Goal: Information Seeking & Learning: Learn about a topic

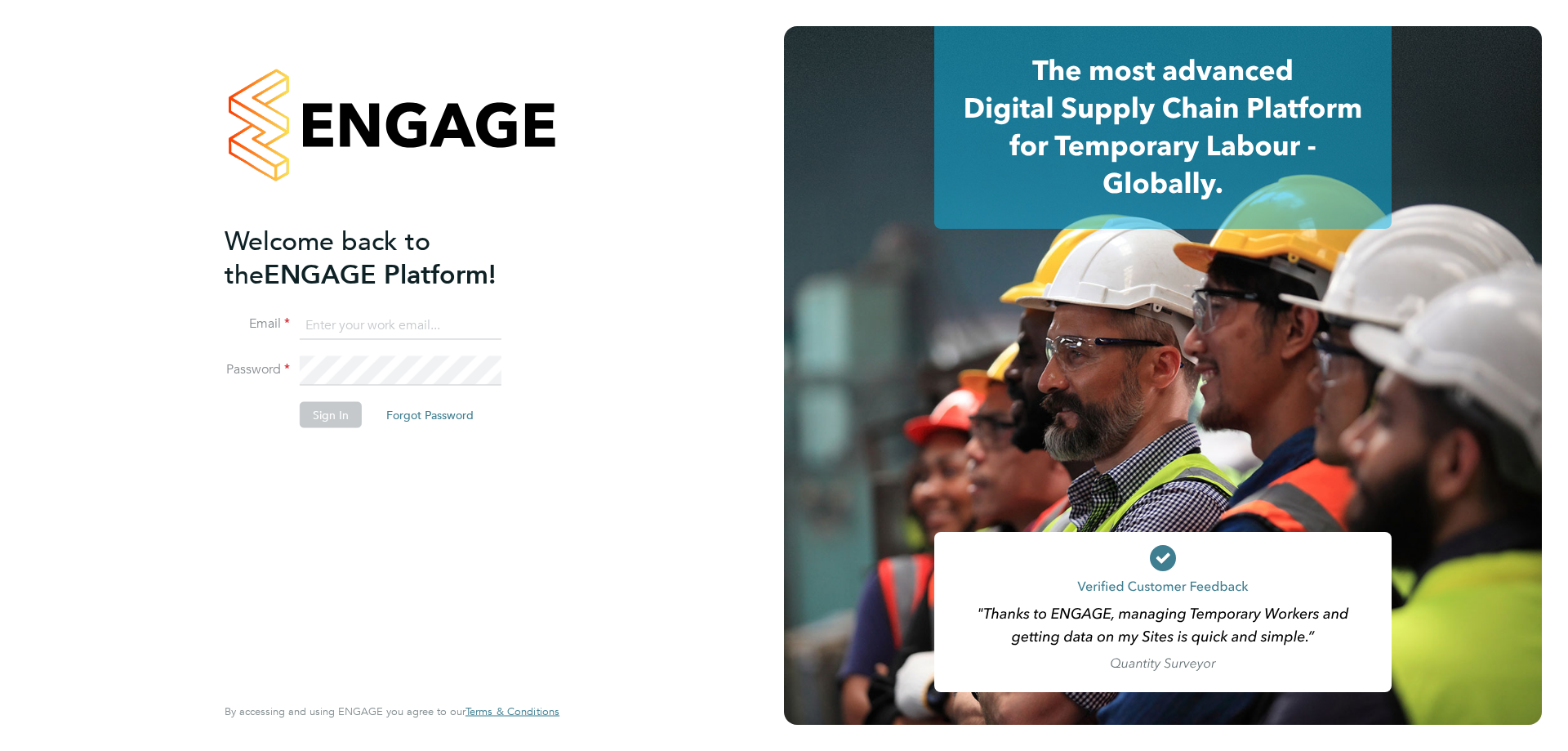
type input "amy.garcia@danielowen.co.uk"
click at [347, 410] on button "Sign In" at bounding box center [331, 414] width 62 height 26
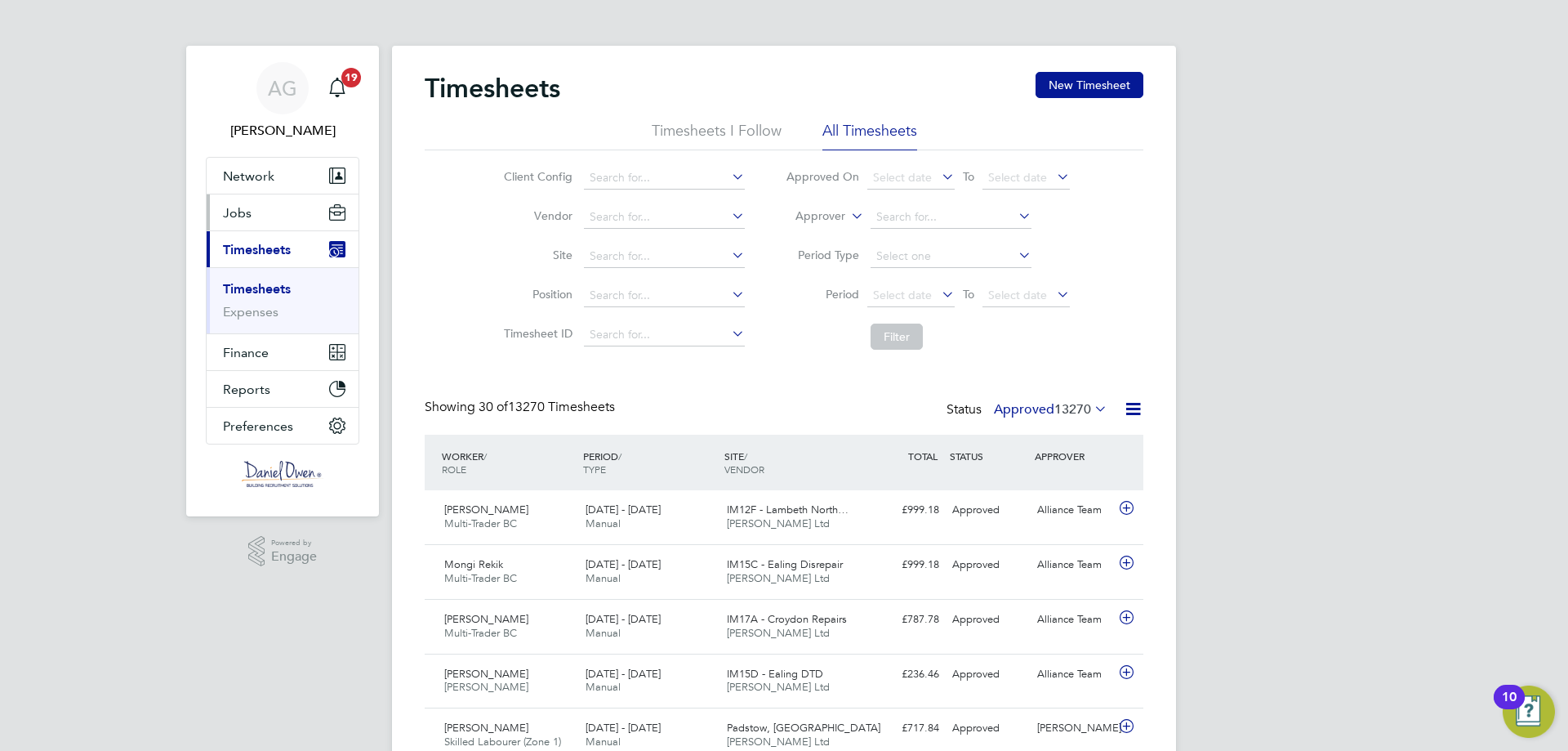
click at [268, 213] on button "Jobs" at bounding box center [282, 212] width 152 height 36
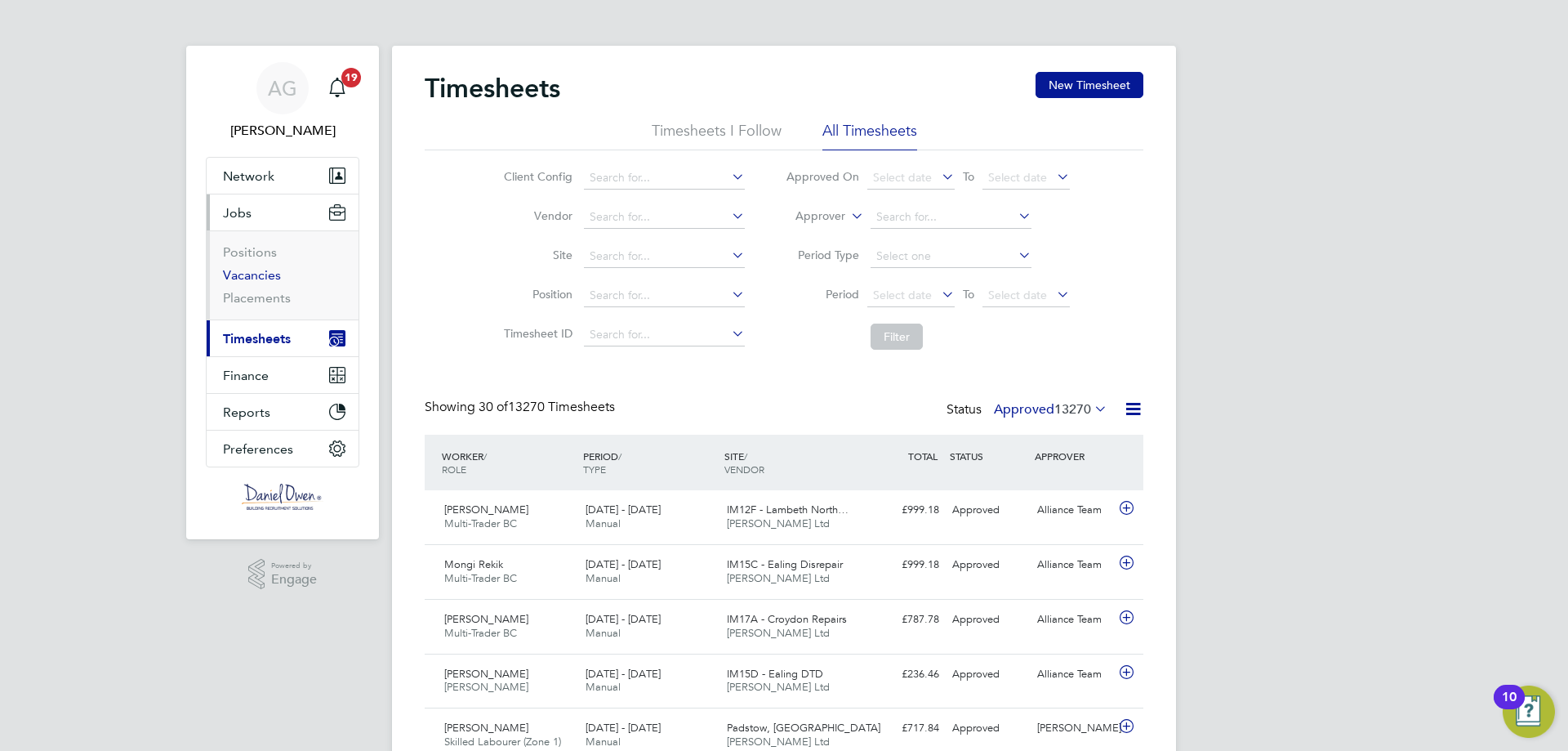
click at [267, 272] on link "Vacancies" at bounding box center [251, 275] width 58 height 16
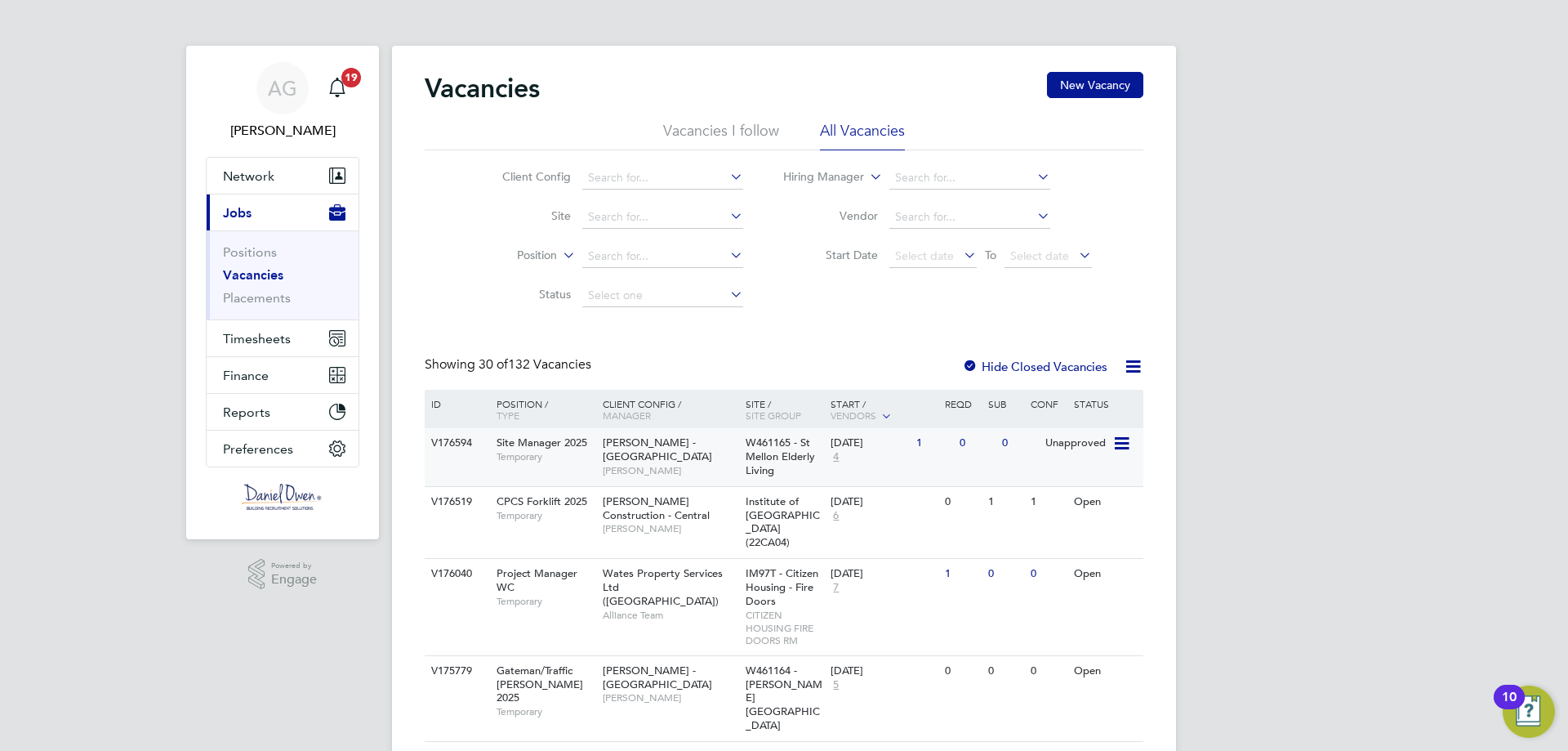
click at [639, 465] on div "Lovell - South Wales & West James Andrew" at bounding box center [669, 457] width 143 height 57
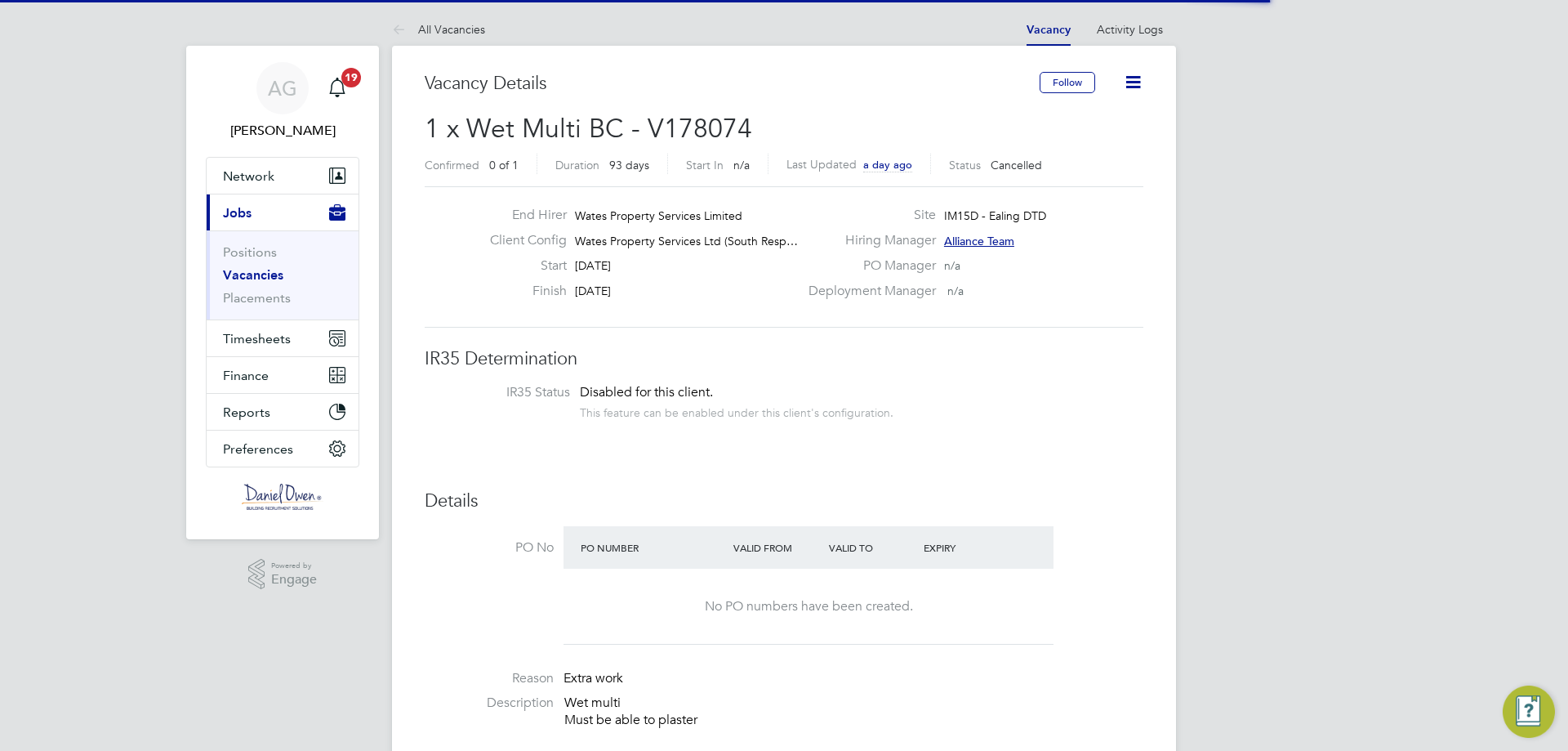
scroll to position [48, 114]
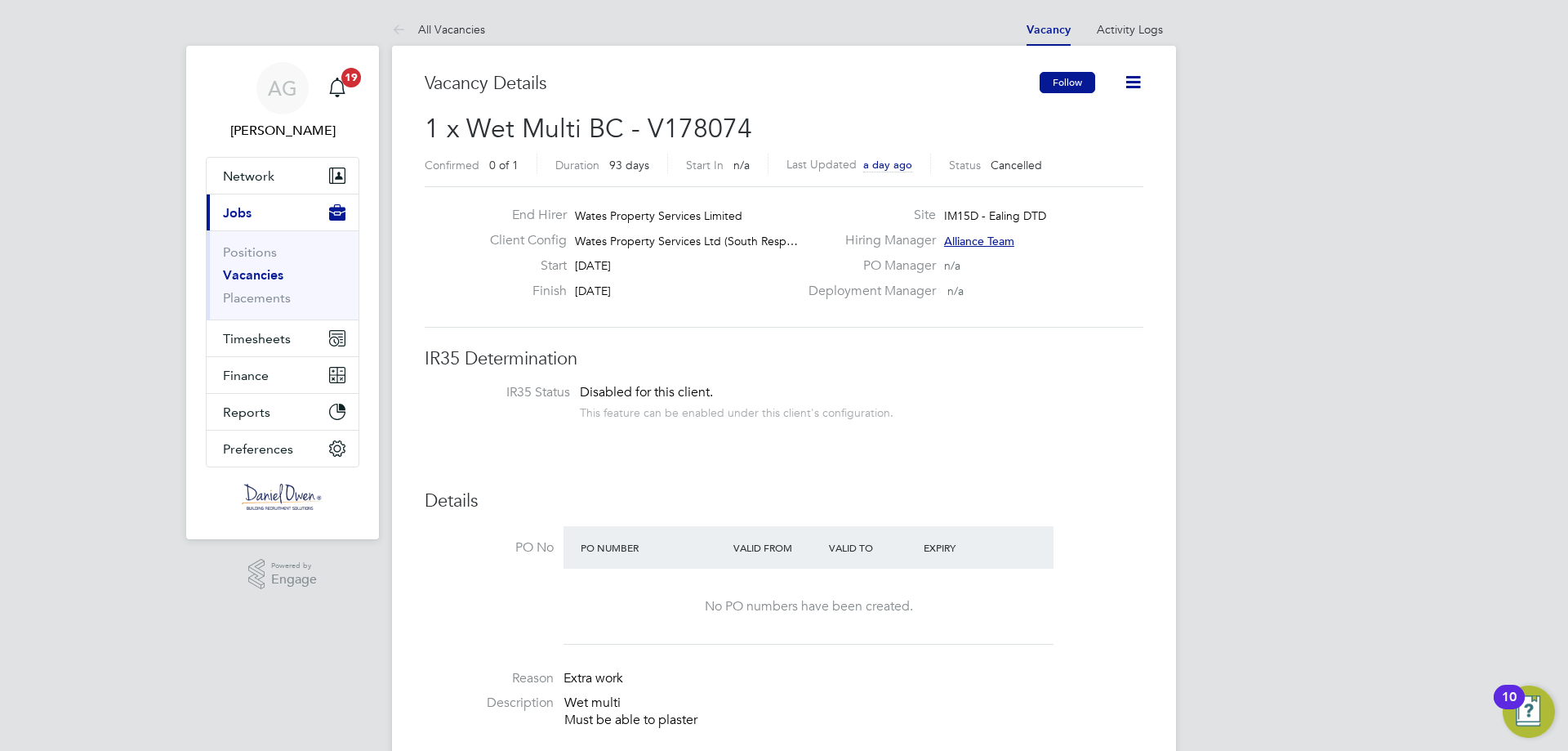
click at [1074, 79] on button "Follow" at bounding box center [1067, 82] width 56 height 21
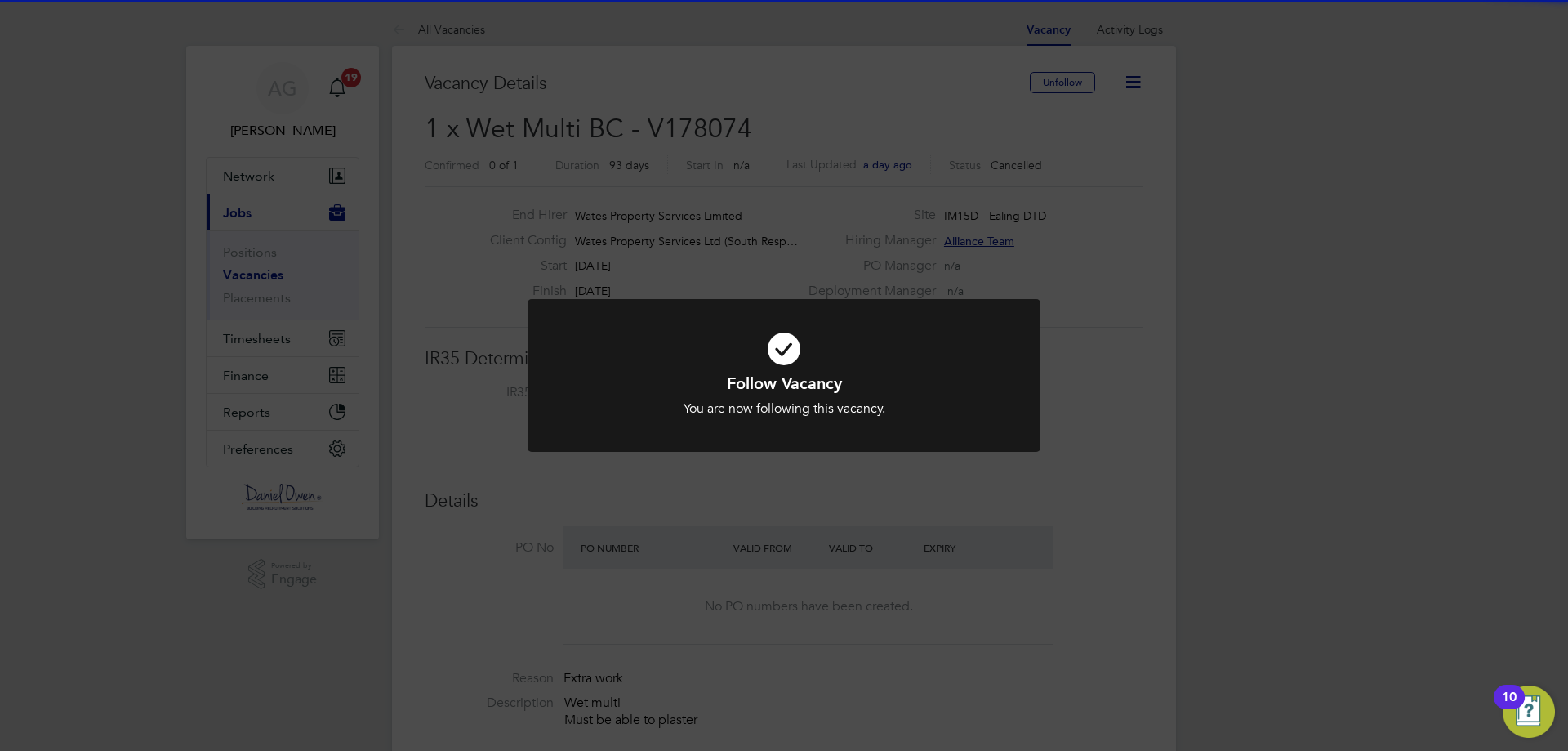
scroll to position [326, 0]
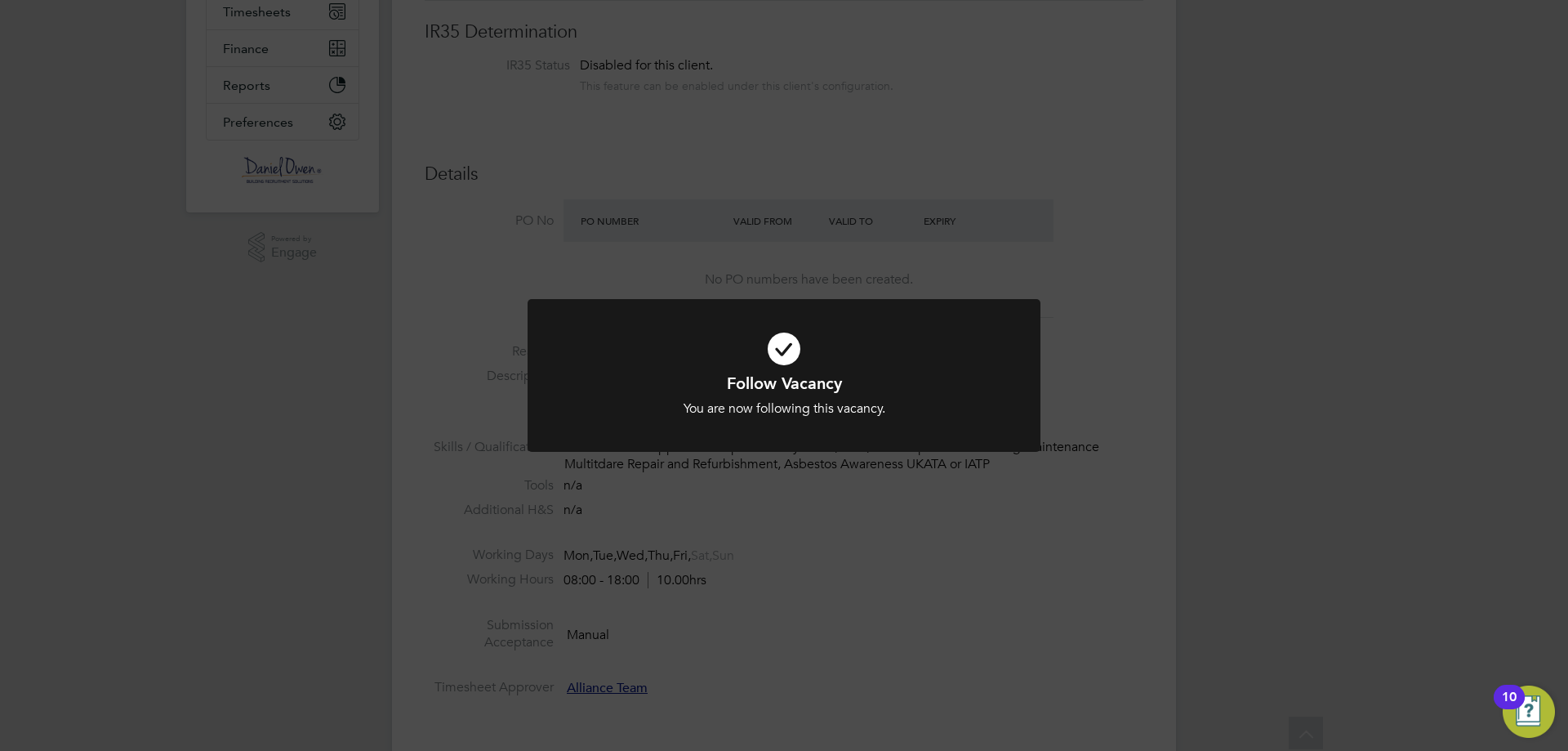
click at [842, 490] on div "Follow Vacancy You are now following this vacancy. Cancel Okay" at bounding box center [784, 375] width 1568 height 751
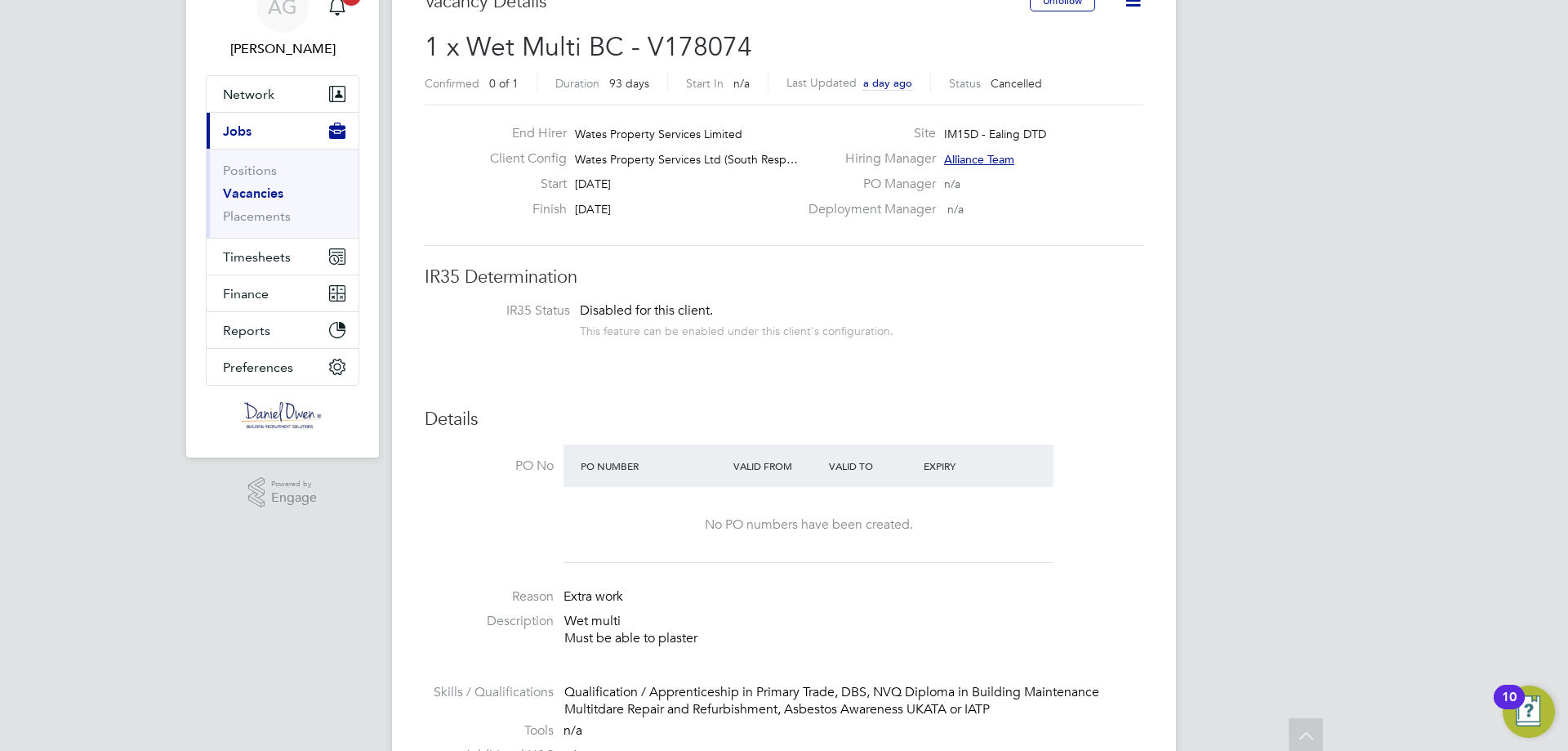
scroll to position [0, 0]
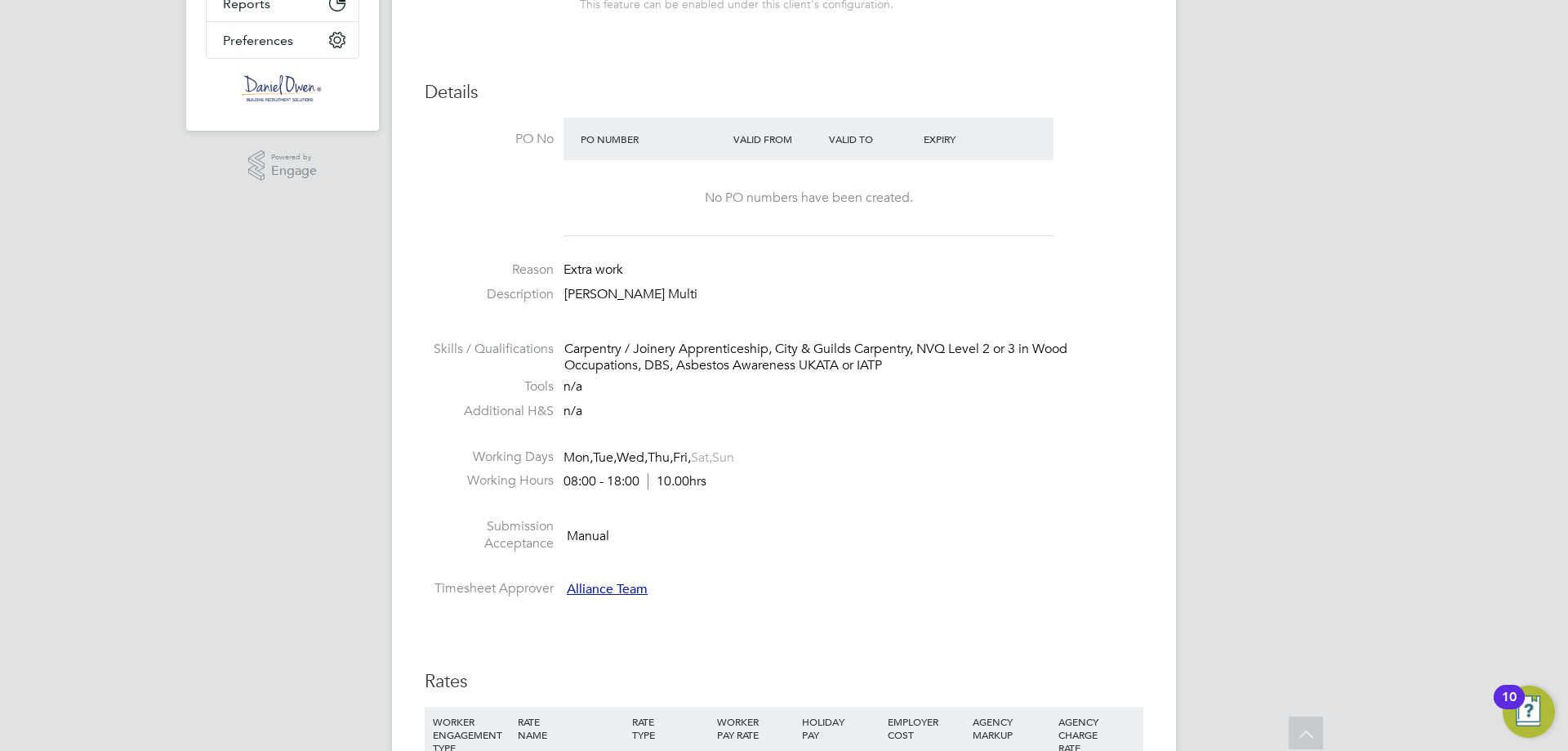
scroll to position [163, 0]
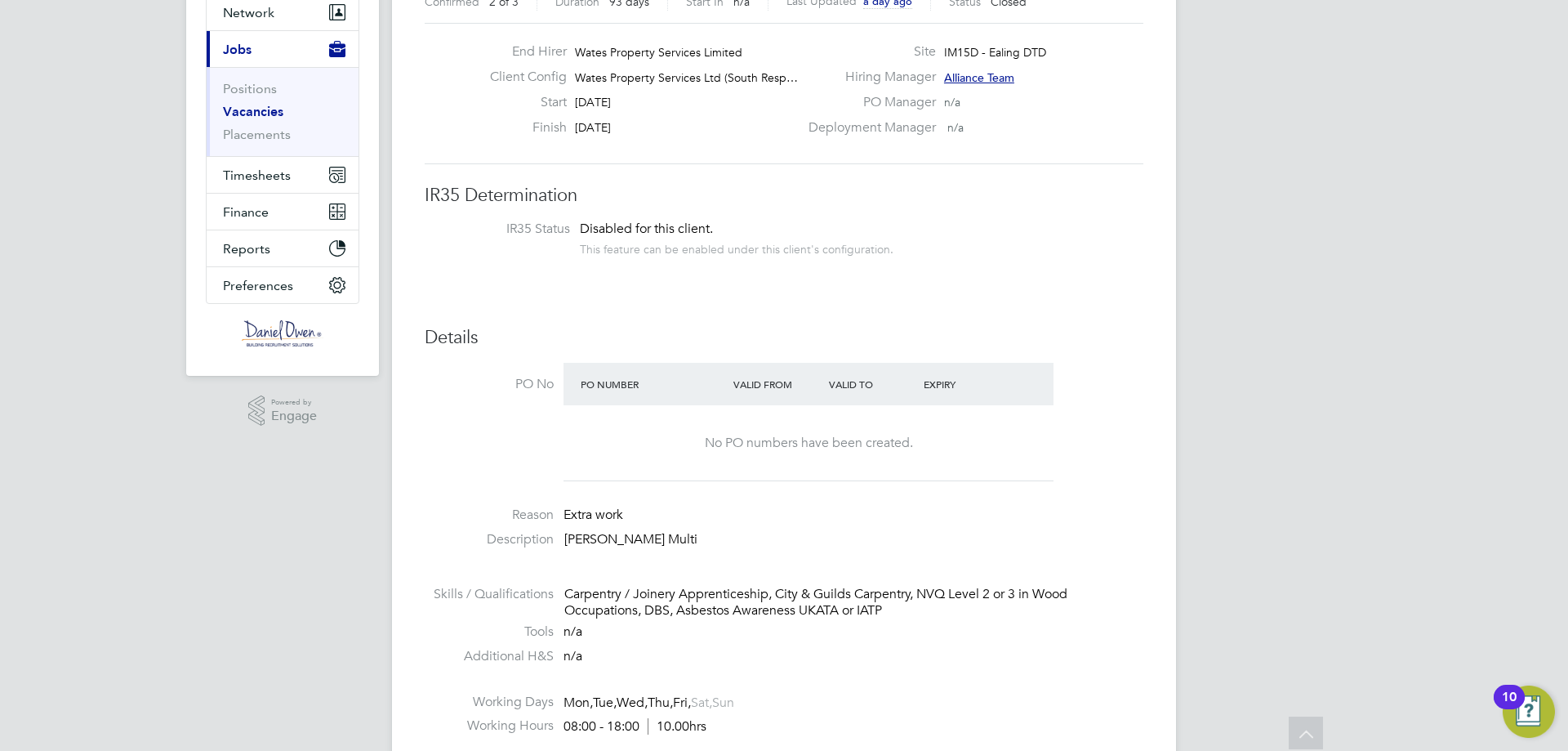
click at [253, 113] on link "Vacancies" at bounding box center [253, 112] width 60 height 16
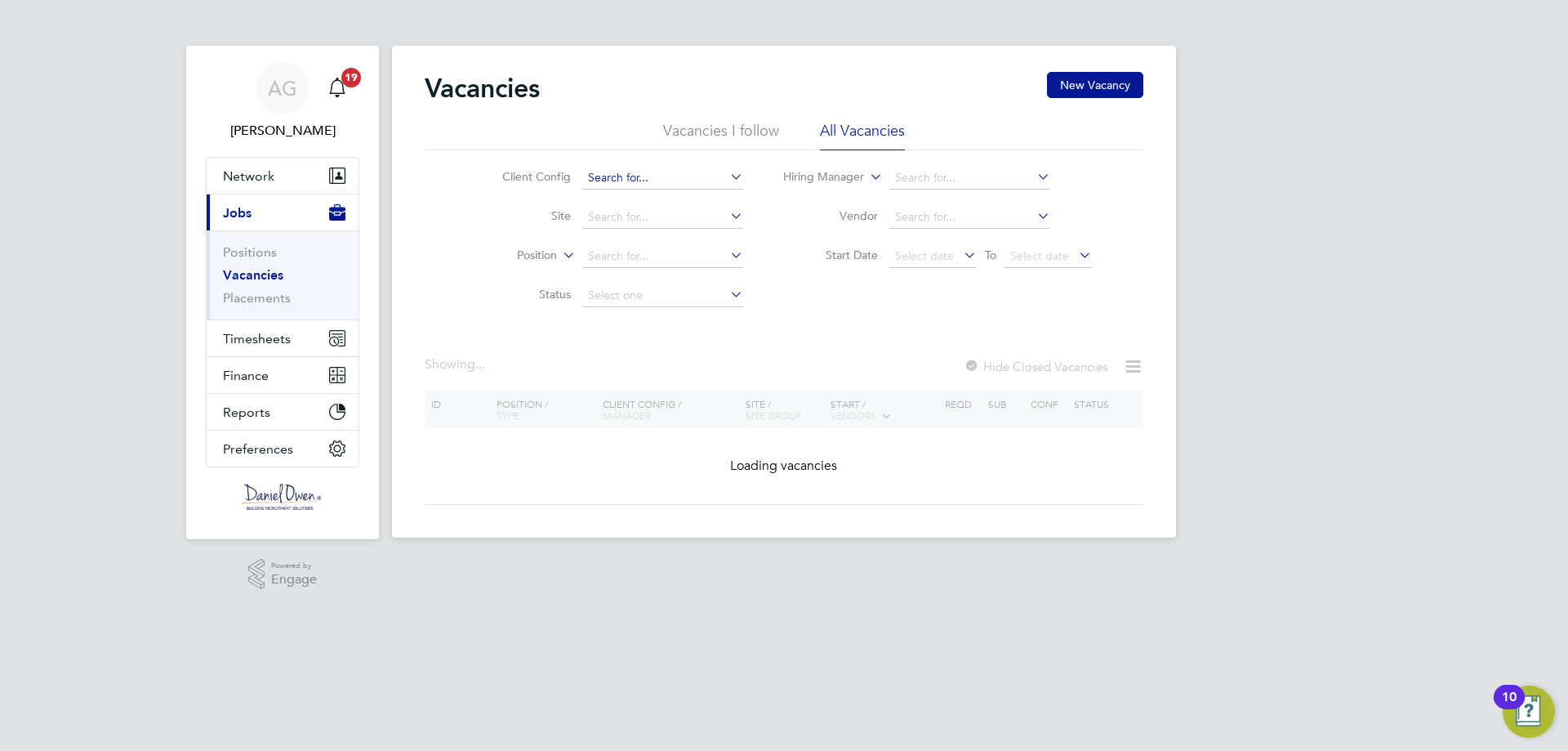
click at [645, 173] on input at bounding box center [662, 178] width 160 height 23
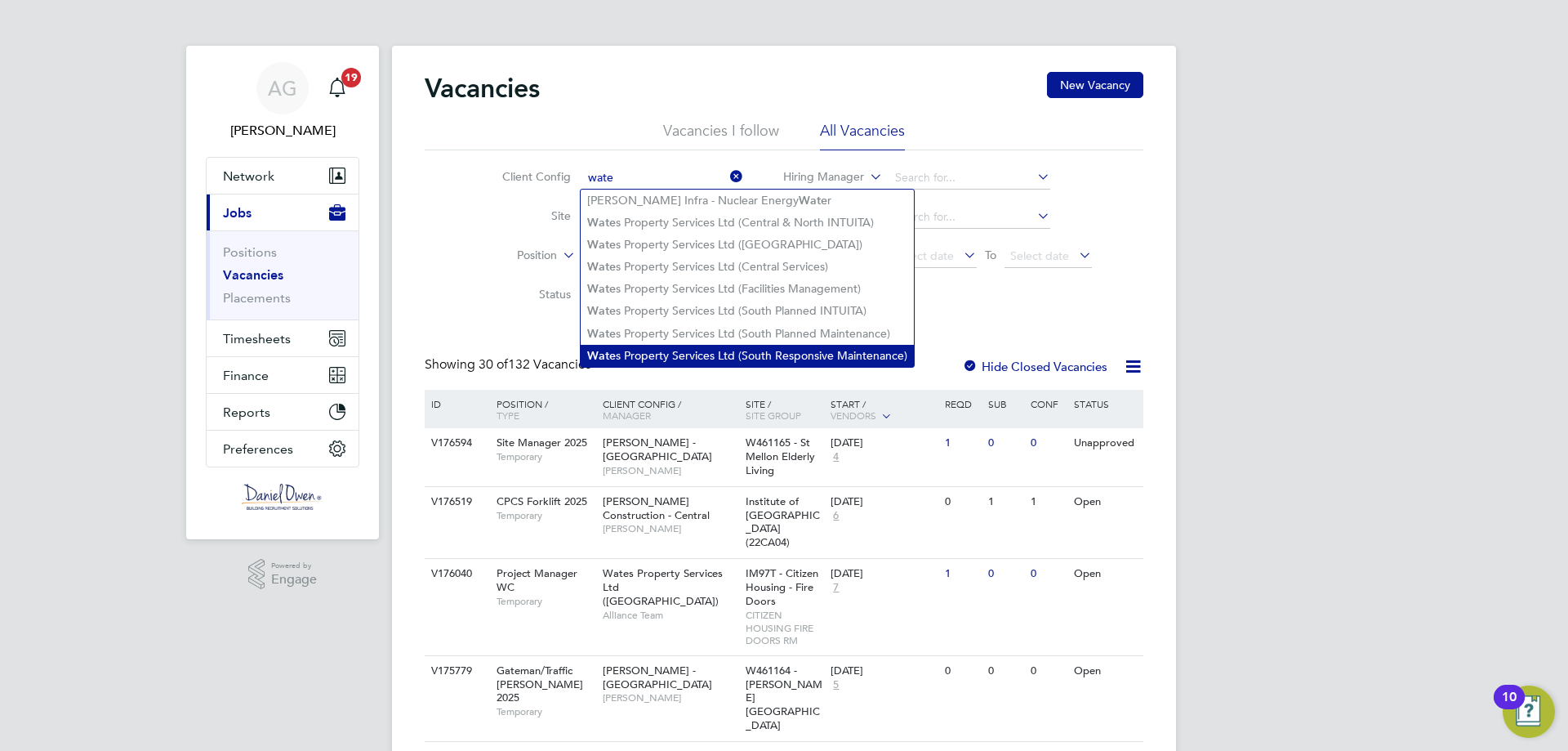
click at [675, 351] on li "Wate s Property Services Ltd (South Responsive Maintenance)" at bounding box center [747, 356] width 333 height 22
type input "Wates Property Services Ltd (South Responsive Maintenance)"
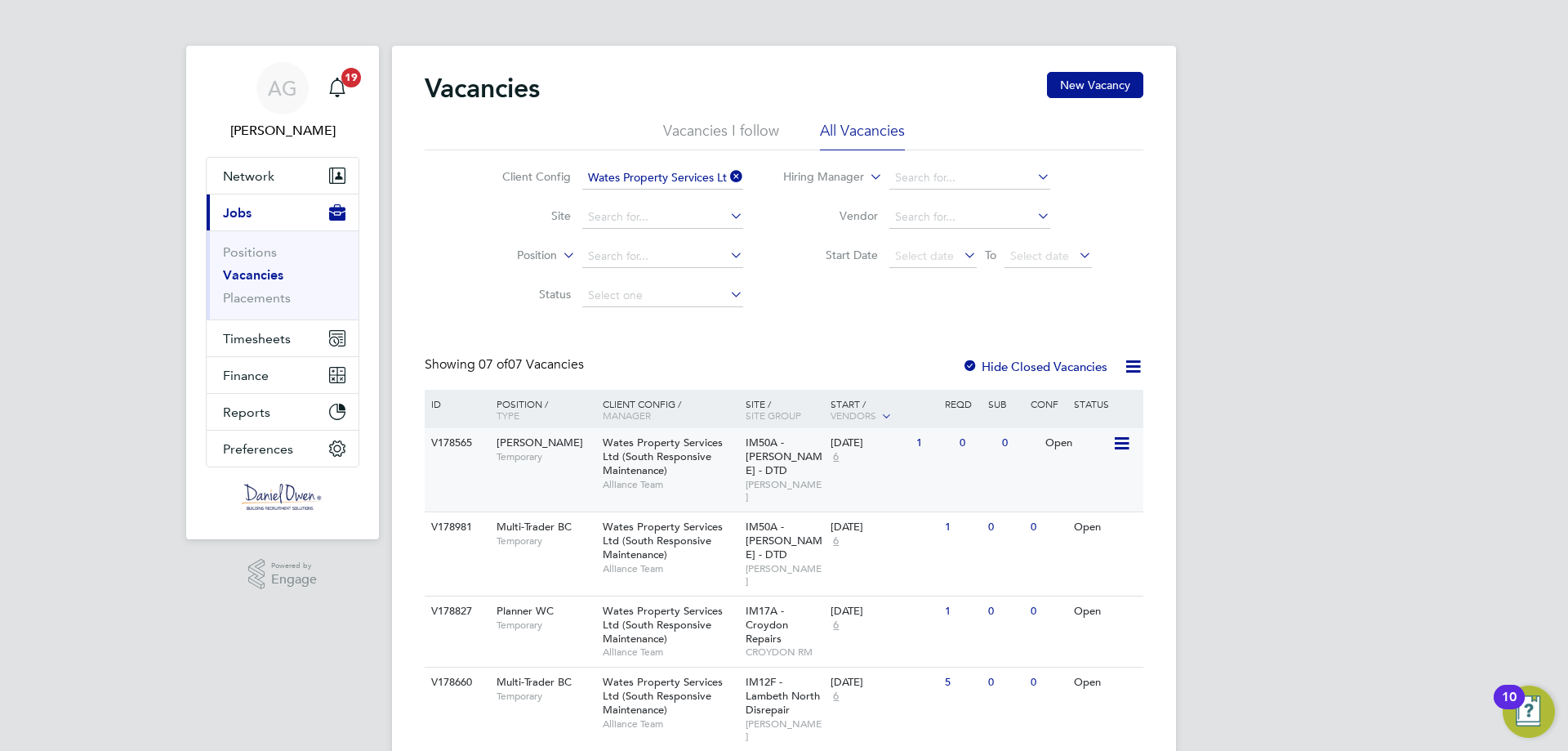
click at [529, 459] on span "Temporary" at bounding box center [545, 457] width 98 height 13
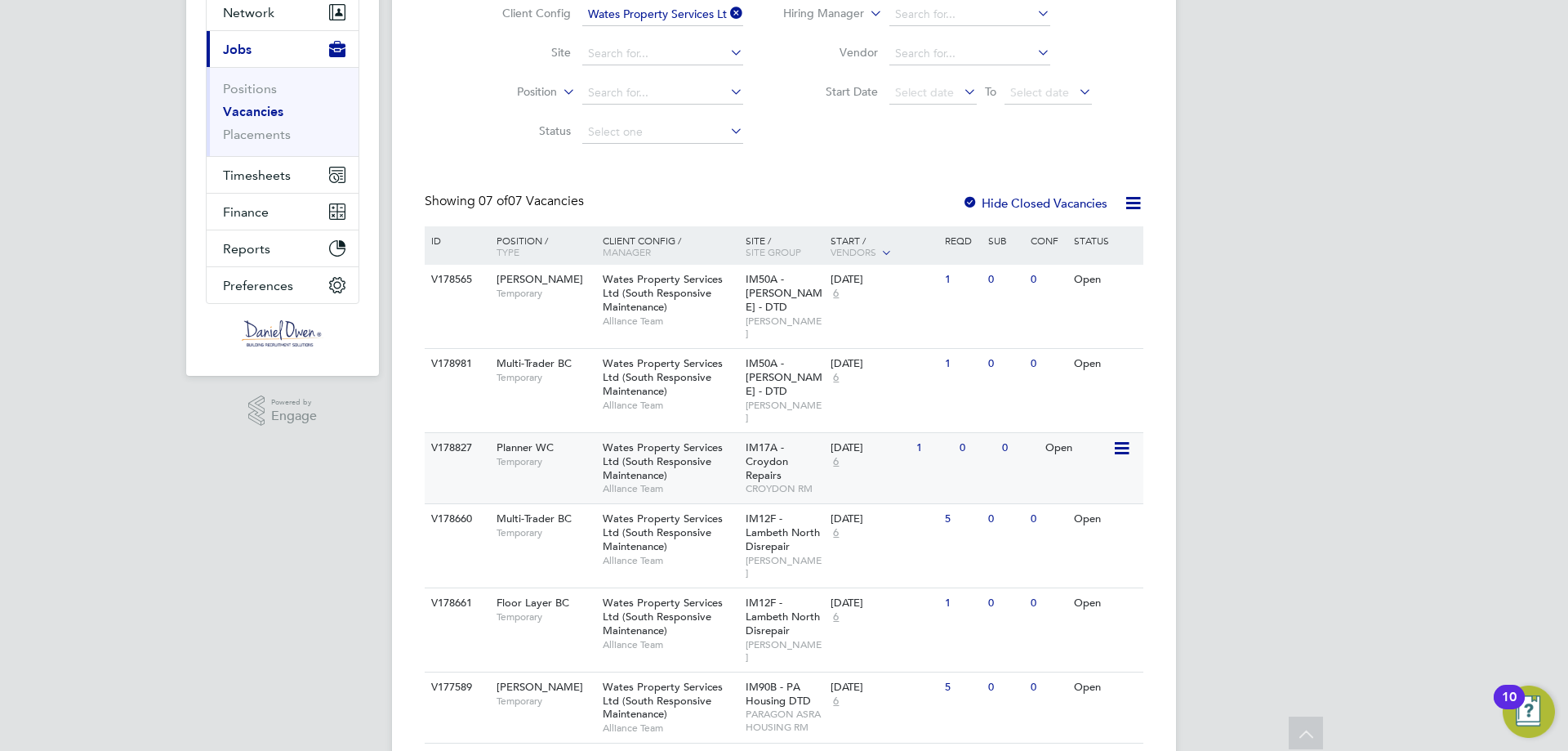
scroll to position [235, 0]
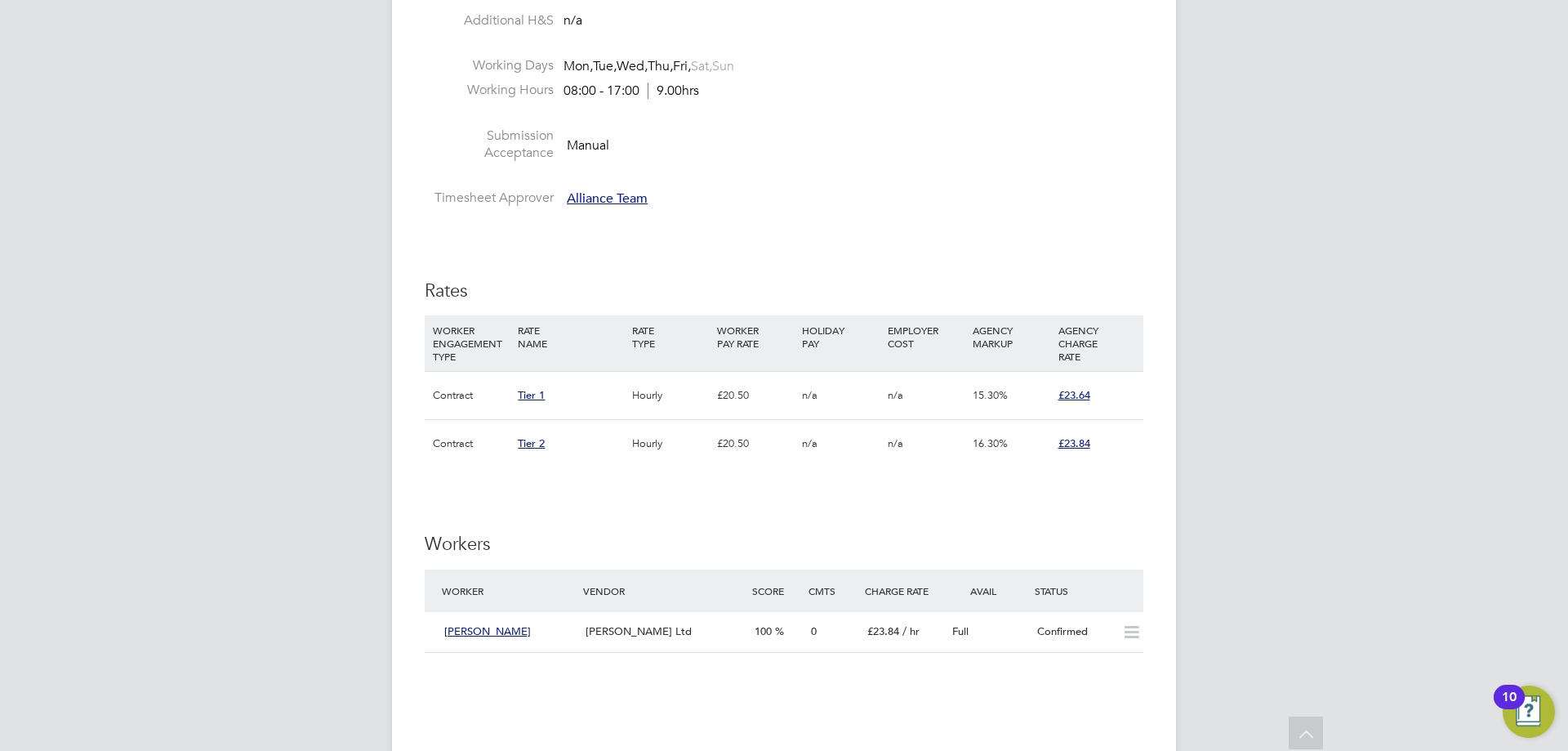
scroll to position [898, 0]
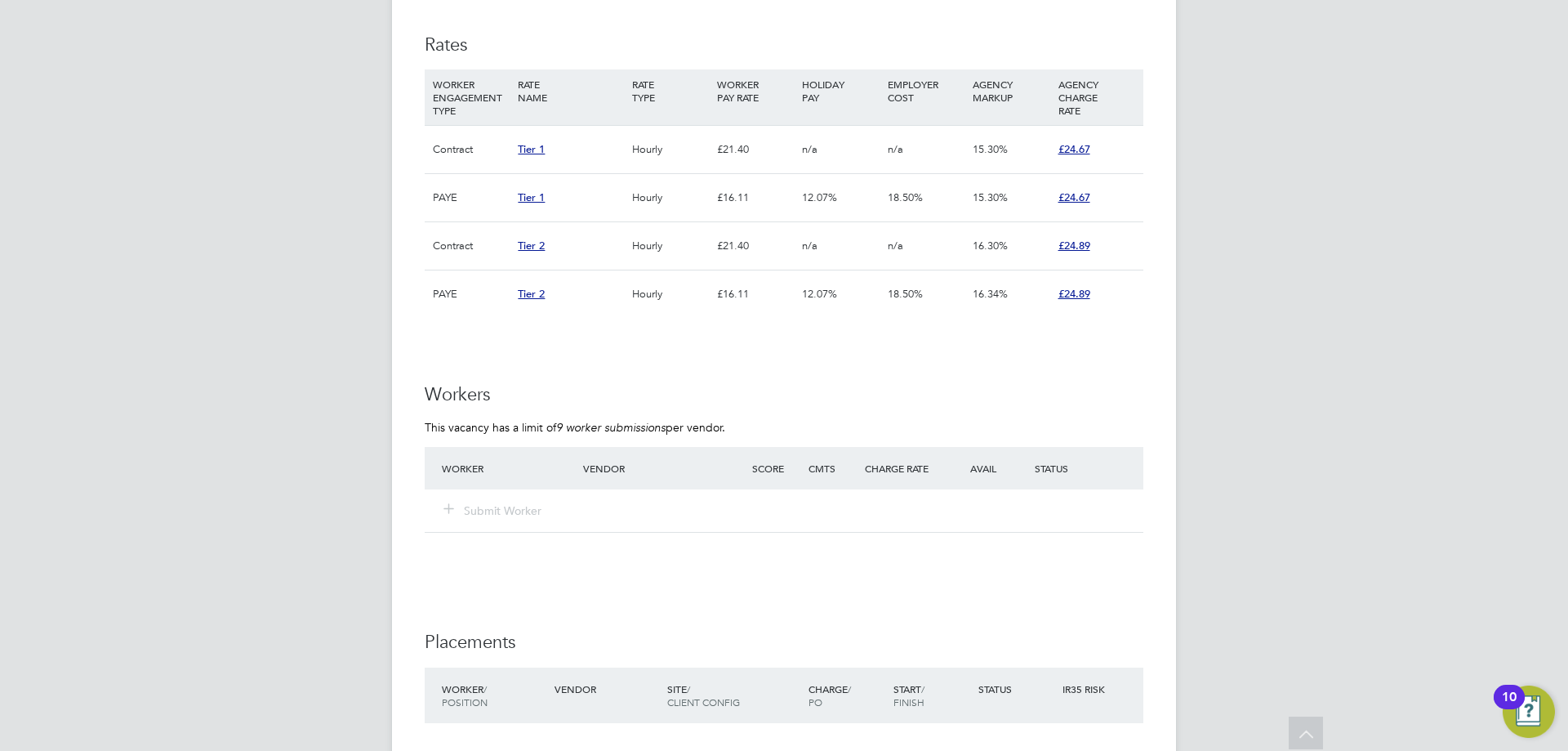
scroll to position [817, 0]
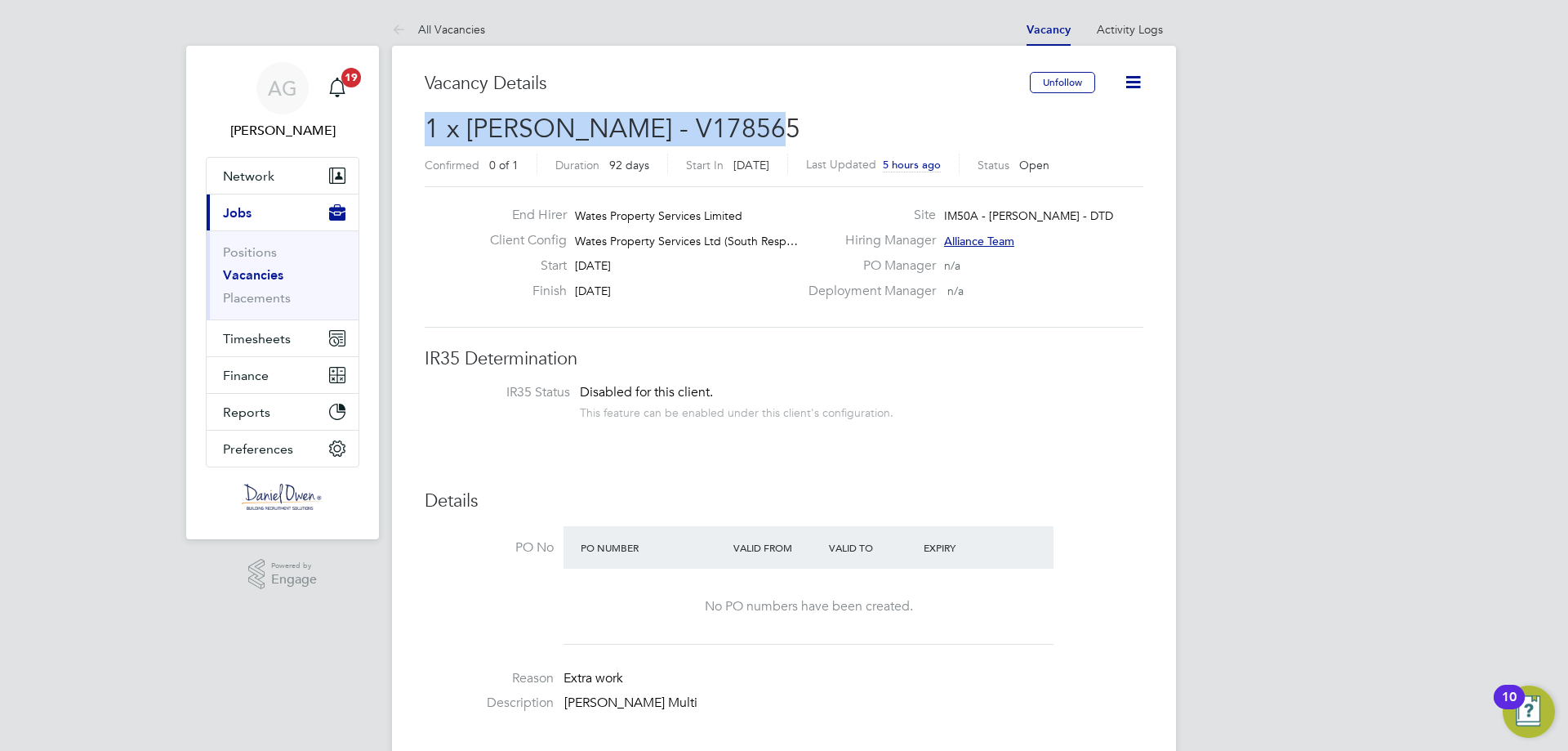
drag, startPoint x: 746, startPoint y: 126, endPoint x: 427, endPoint y: 121, distance: 319.0
click at [427, 121] on span "1 x [PERSON_NAME] - V178565" at bounding box center [612, 129] width 376 height 32
copy span "1 x [PERSON_NAME] - V178565"
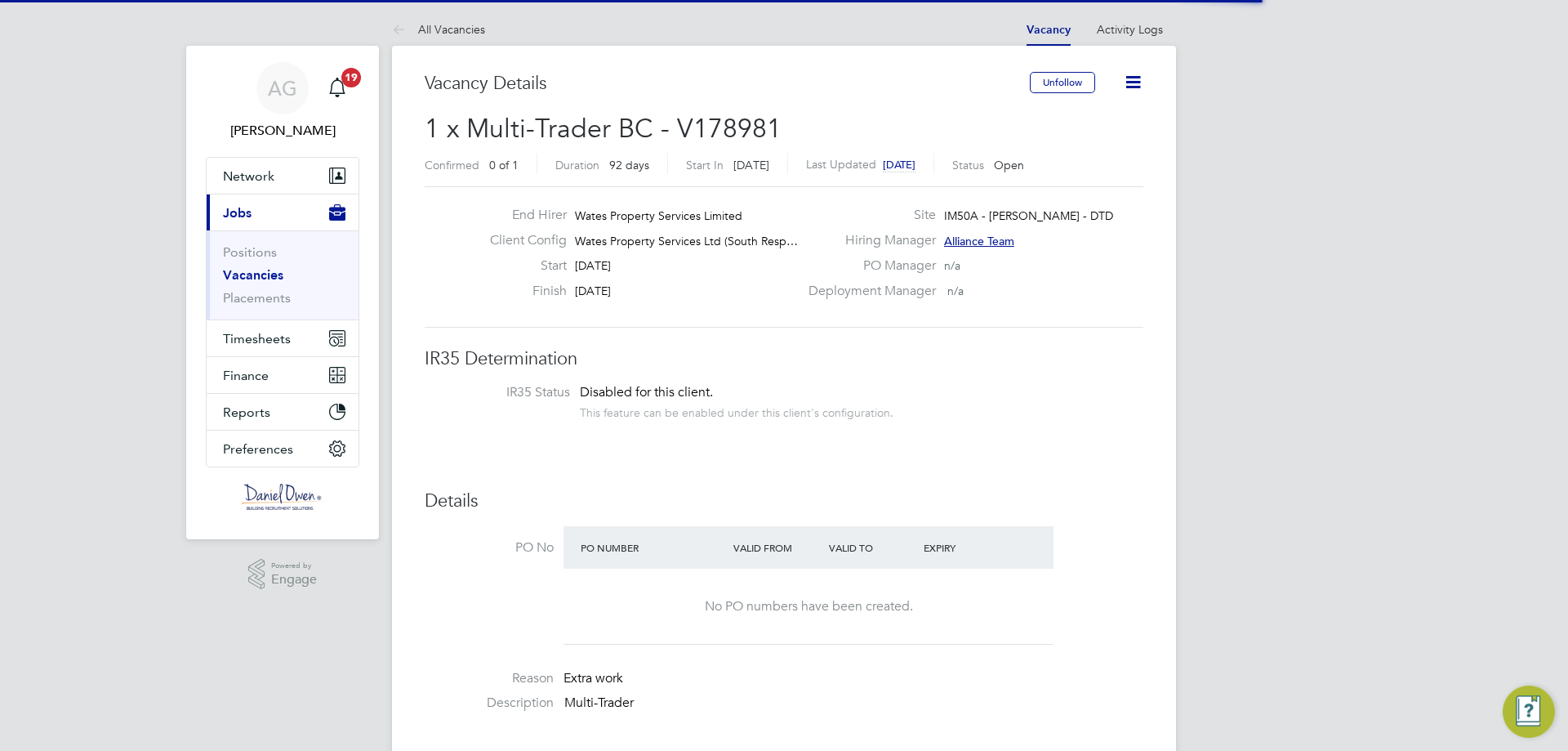
scroll to position [48, 114]
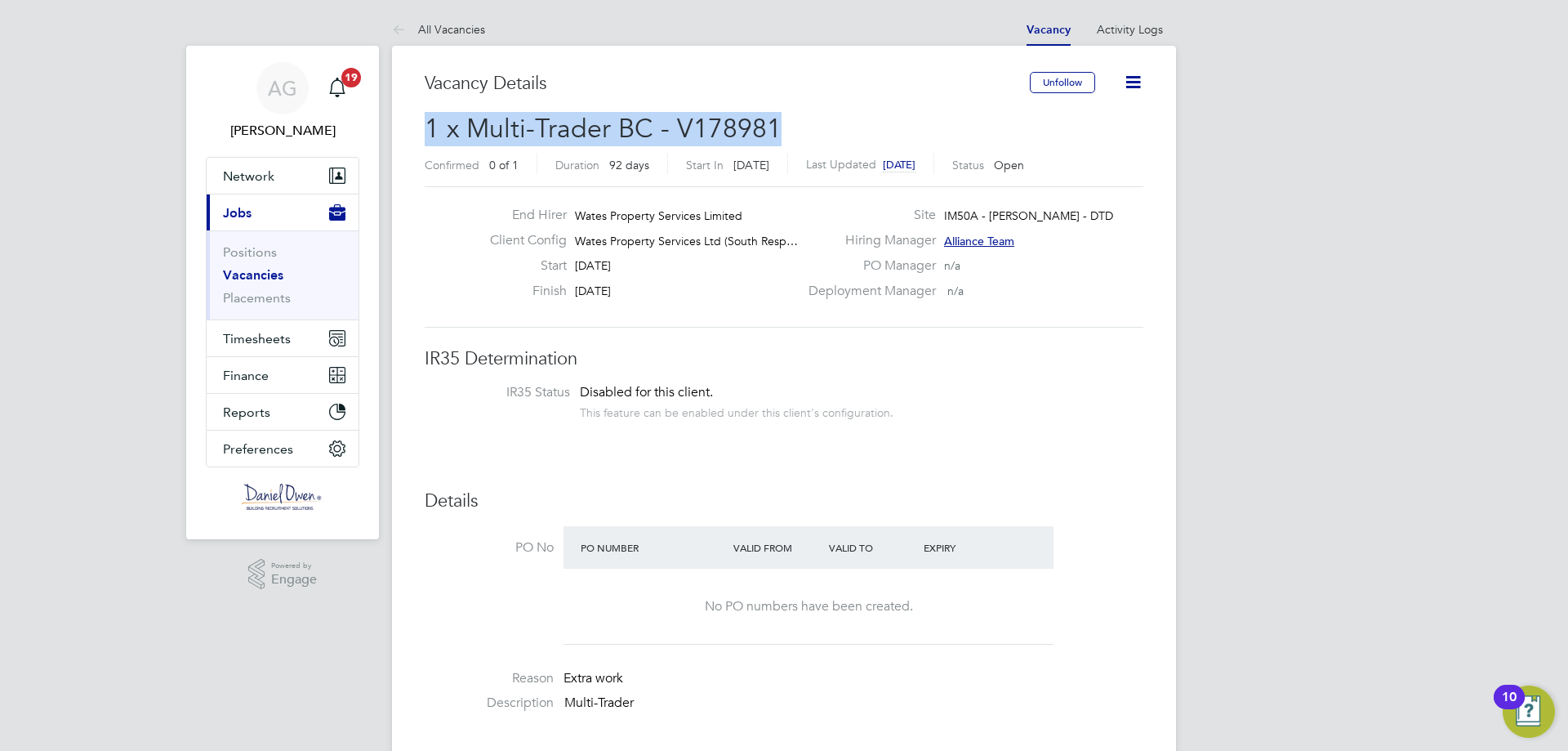
drag, startPoint x: 429, startPoint y: 130, endPoint x: 779, endPoint y: 134, distance: 350.0
click at [779, 134] on h2 "1 x Multi-Trader BC - V178981 Confirmed 0 of 1 Duration 92 days Start In [DATE]…" at bounding box center [784, 145] width 719 height 68
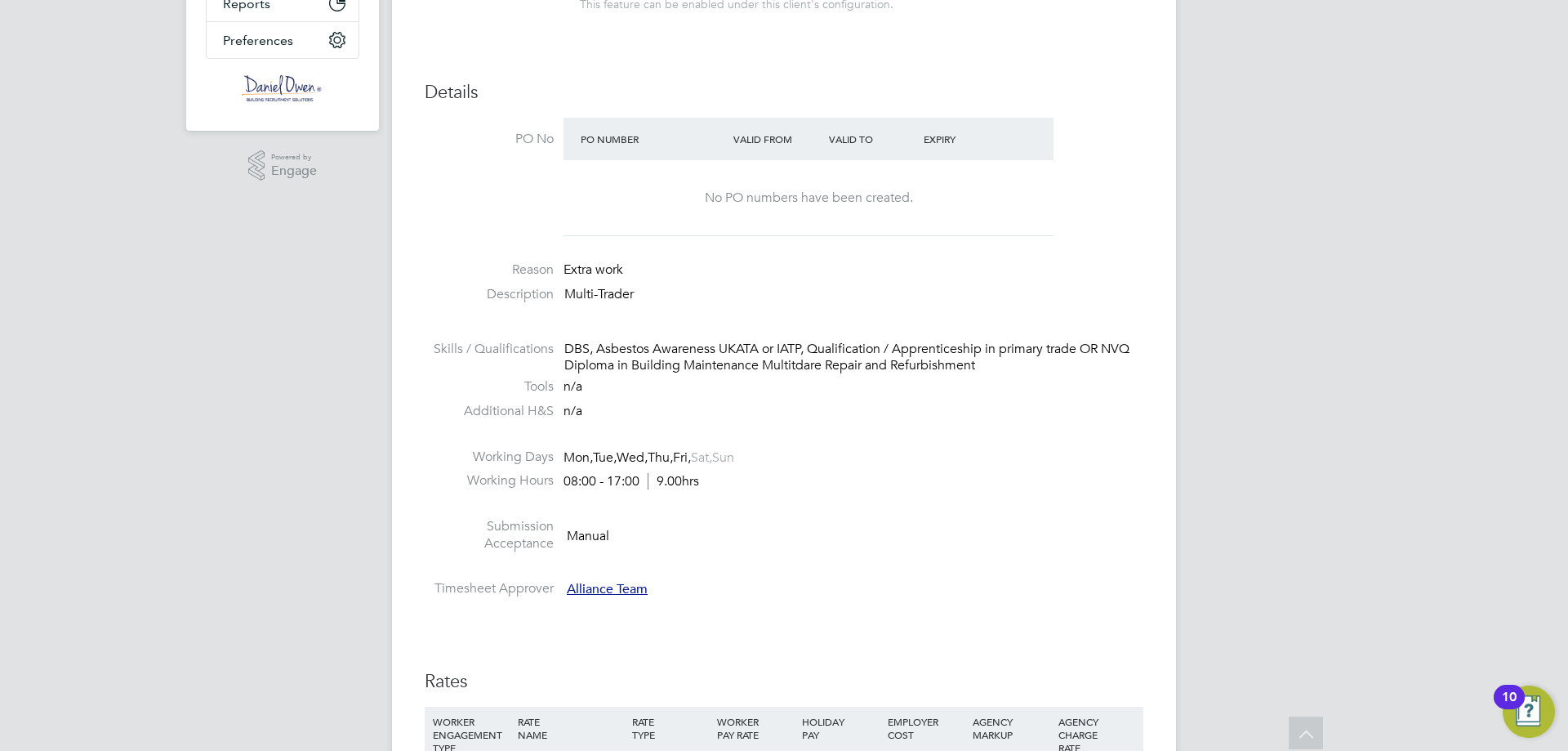
scroll to position [163, 0]
